Goal: Information Seeking & Learning: Learn about a topic

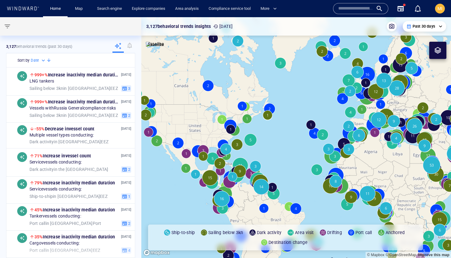
click at [344, 7] on input "text" at bounding box center [355, 8] width 35 height 9
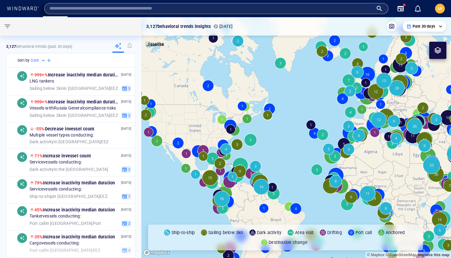
paste input "*******"
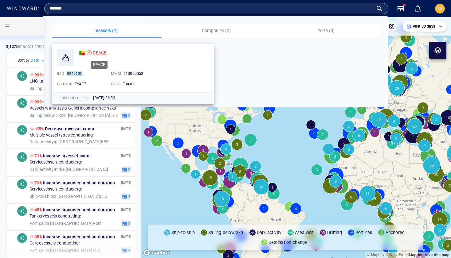
type input "*******"
click at [98, 52] on span "PEACE" at bounding box center [100, 52] width 14 height 5
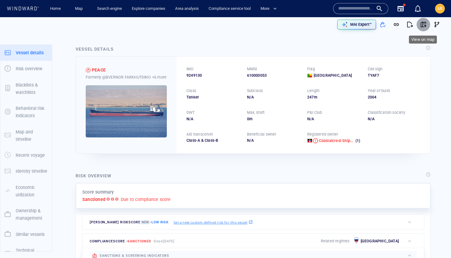
click at [422, 26] on span "button" at bounding box center [423, 25] width 6 height 6
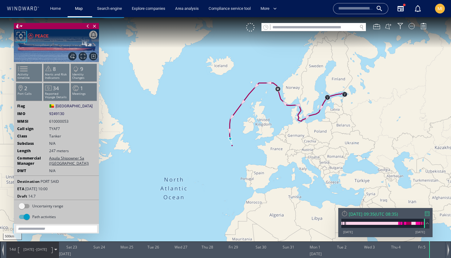
drag, startPoint x: 250, startPoint y: 110, endPoint x: 210, endPoint y: 112, distance: 40.0
click at [211, 112] on canvas "Map" at bounding box center [225, 134] width 451 height 235
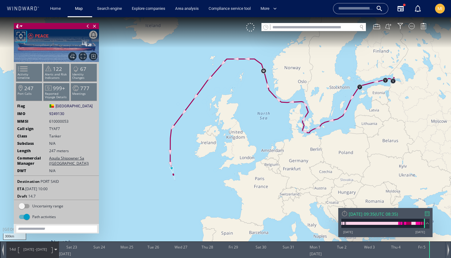
drag, startPoint x: 264, startPoint y: 123, endPoint x: 237, endPoint y: 117, distance: 27.6
click at [237, 117] on canvas "Map" at bounding box center [225, 134] width 451 height 235
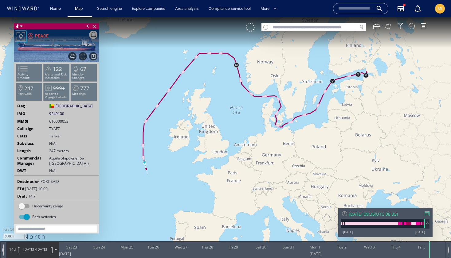
click at [279, 28] on input "text" at bounding box center [313, 27] width 87 height 8
paste input "*******"
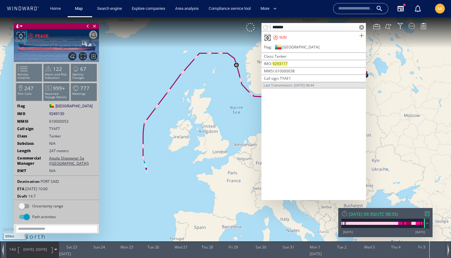
type input "*******"
click at [361, 35] on span at bounding box center [362, 36] width 8 height 8
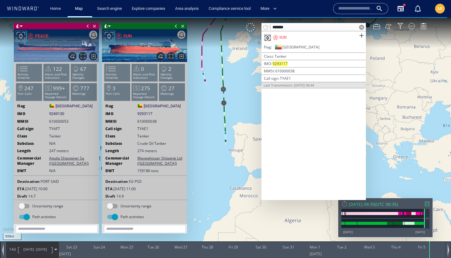
click at [361, 26] on span at bounding box center [361, 27] width 5 height 5
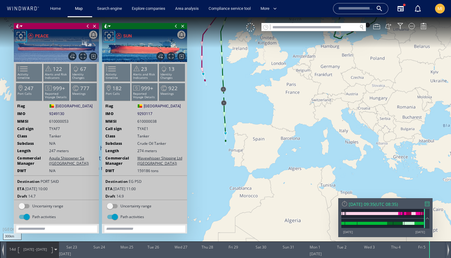
click at [176, 26] on span at bounding box center [176, 26] width 7 height 6
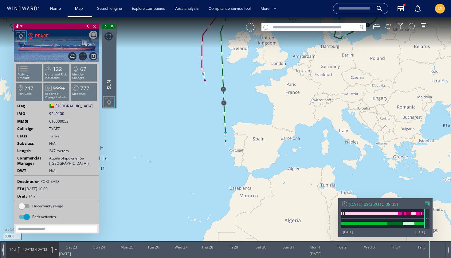
click at [88, 26] on span at bounding box center [87, 26] width 7 height 6
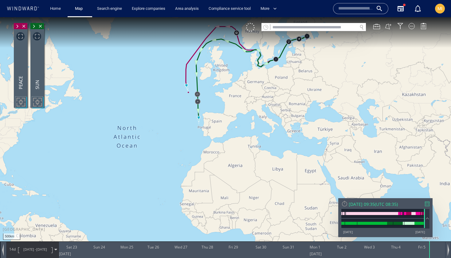
drag, startPoint x: 167, startPoint y: 100, endPoint x: 146, endPoint y: 124, distance: 31.8
click at [146, 124] on canvas "Map" at bounding box center [225, 134] width 451 height 235
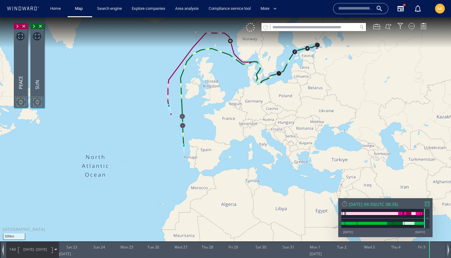
drag, startPoint x: 164, startPoint y: 123, endPoint x: 143, endPoint y: 160, distance: 43.2
click at [143, 160] on canvas "Map" at bounding box center [225, 134] width 451 height 235
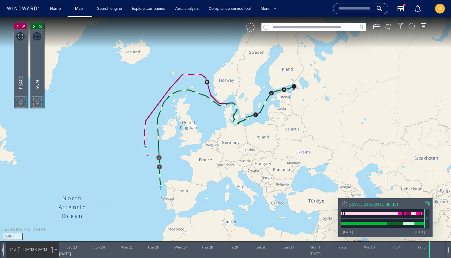
click at [143, 160] on canvas "Map" at bounding box center [225, 134] width 451 height 235
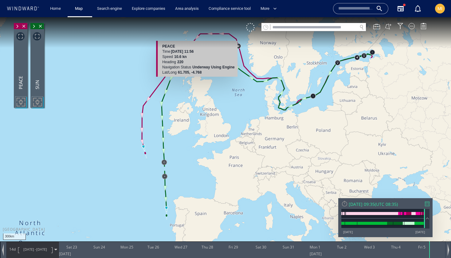
click at [198, 36] on canvas "Map" at bounding box center [225, 134] width 451 height 235
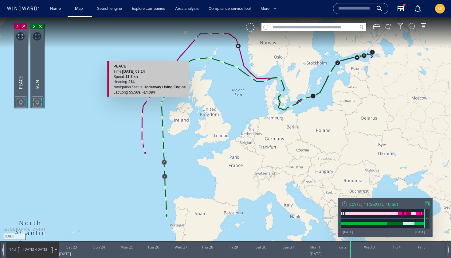
click at [149, 99] on canvas "Map" at bounding box center [225, 134] width 451 height 235
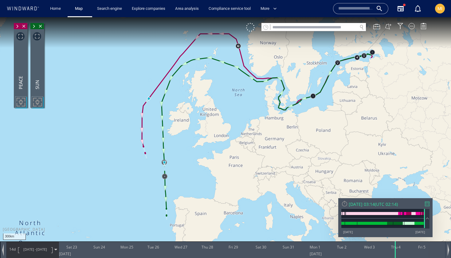
click at [124, 126] on canvas "Map" at bounding box center [225, 134] width 451 height 235
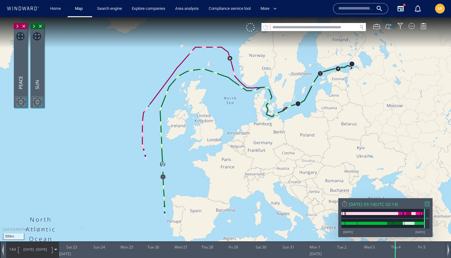
drag, startPoint x: 146, startPoint y: 183, endPoint x: 126, endPoint y: 186, distance: 20.0
click at [126, 186] on canvas "Map" at bounding box center [225, 134] width 451 height 235
